Goal: Use online tool/utility: Use online tool/utility

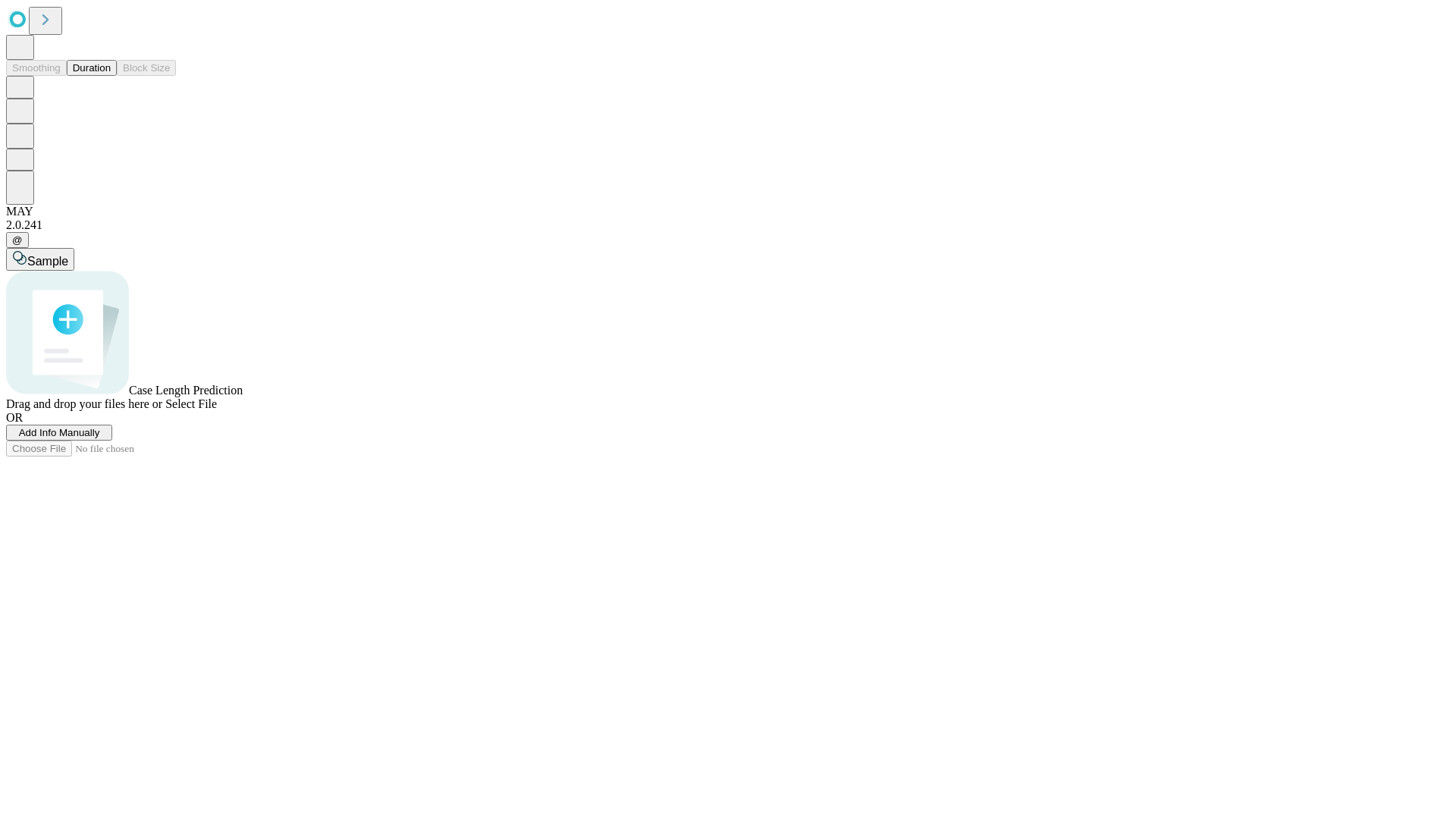
click at [217, 410] on span "Select File" at bounding box center [191, 404] width 51 height 13
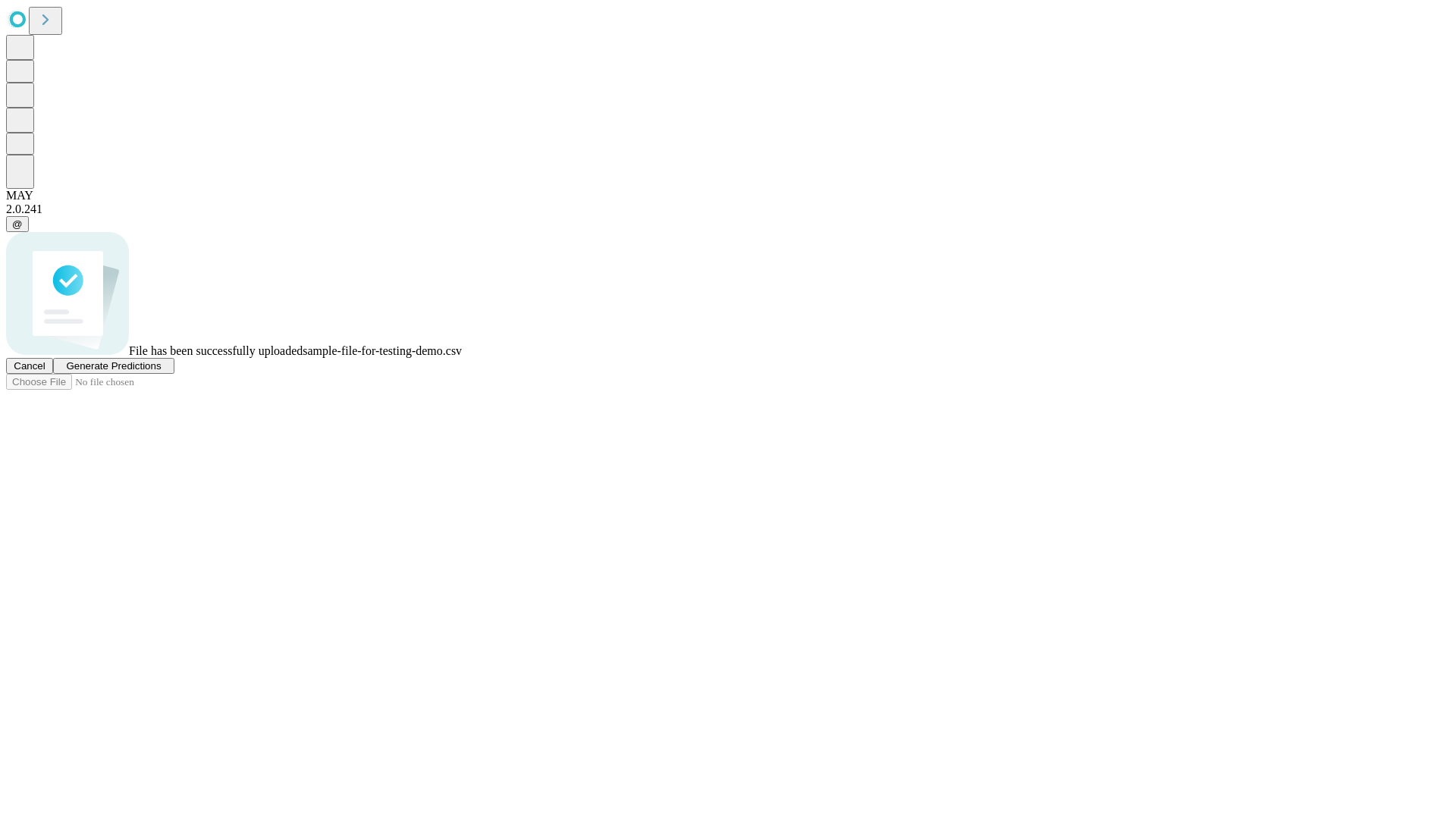
click at [161, 371] on span "Generate Predictions" at bounding box center [113, 366] width 95 height 11
